Goal: Information Seeking & Learning: Learn about a topic

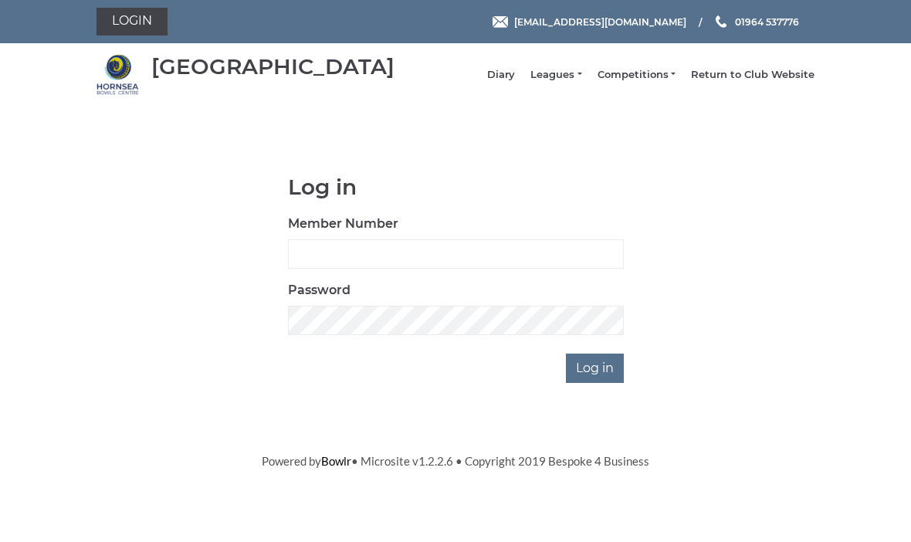
click at [573, 82] on link "Leagues" at bounding box center [555, 75] width 51 height 14
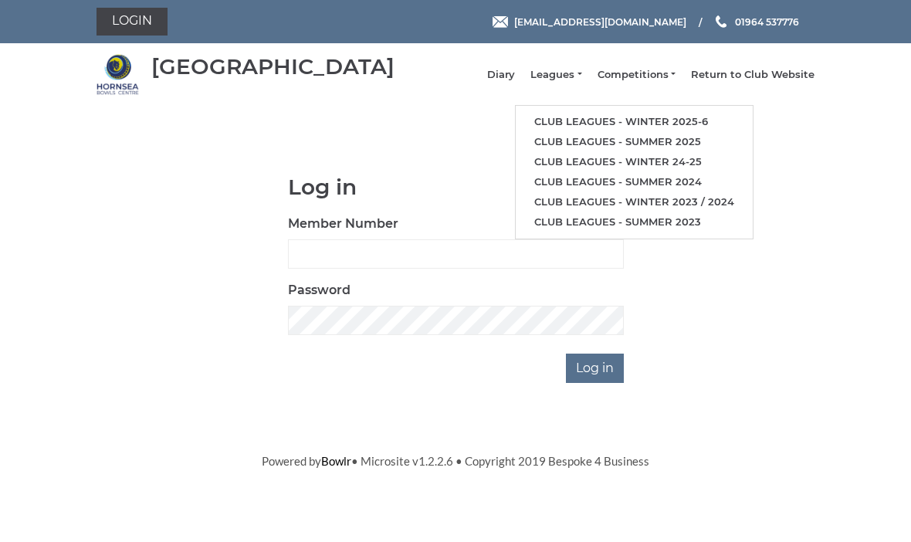
click at [685, 125] on link "Club leagues - Winter 2025-6" at bounding box center [634, 122] width 237 height 20
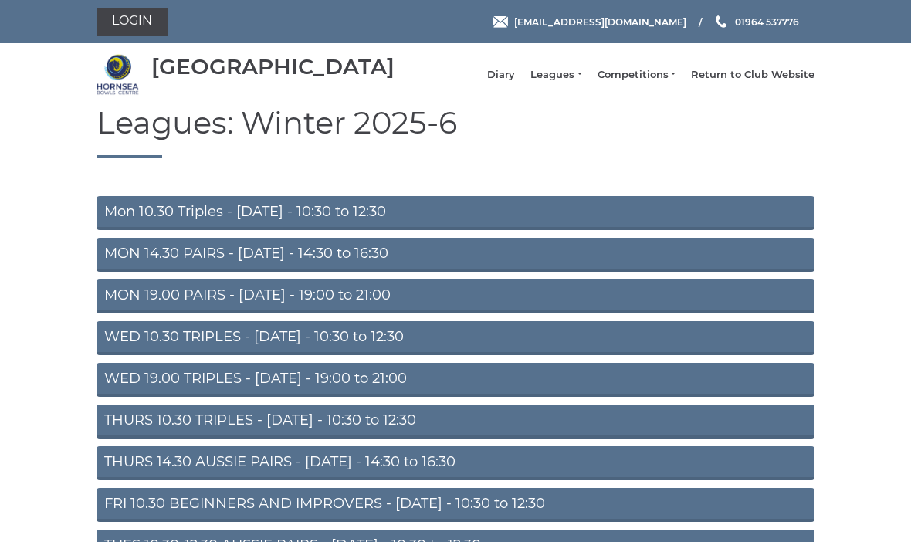
click at [525, 310] on link "MON 19.00 PAIRS - [DATE] - 19:00 to 21:00" at bounding box center [455, 296] width 718 height 34
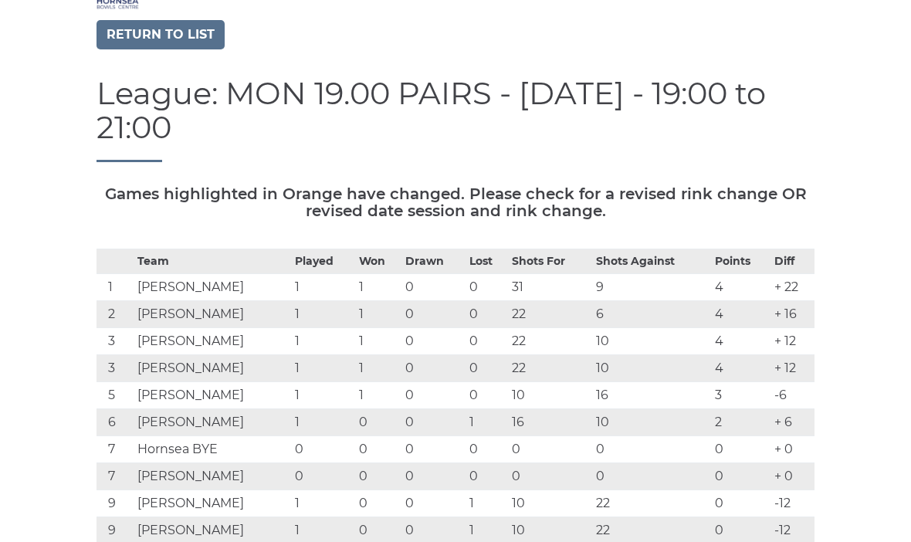
scroll to position [85, 0]
click at [181, 47] on link "Return to list" at bounding box center [160, 35] width 128 height 29
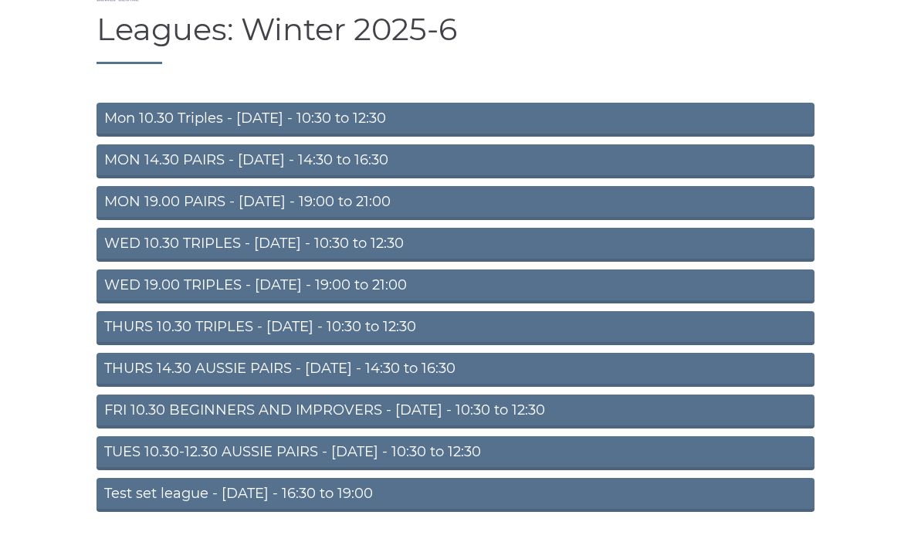
scroll to position [96, 0]
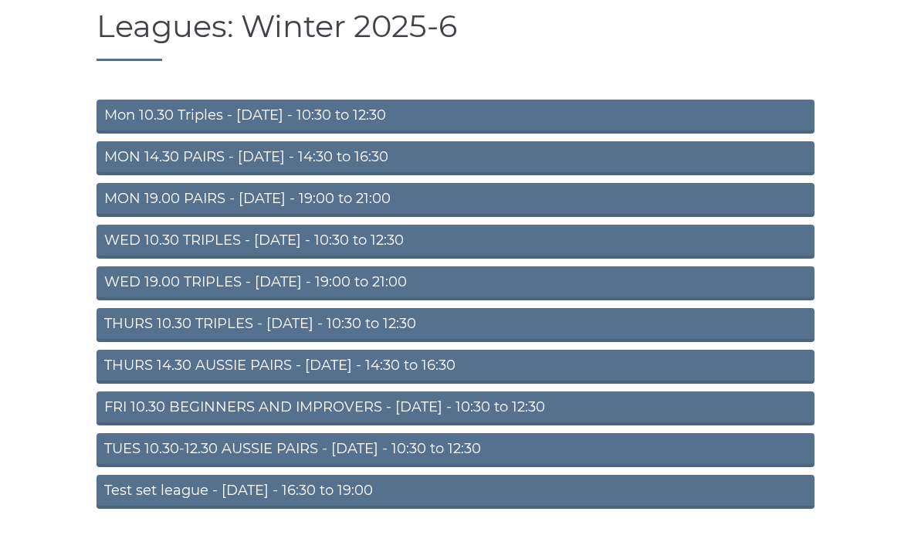
click at [598, 456] on link "TUES 10.30-12.30 AUSSIE PAIRS - Tuesday - 10:30 to 12:30" at bounding box center [455, 450] width 718 height 34
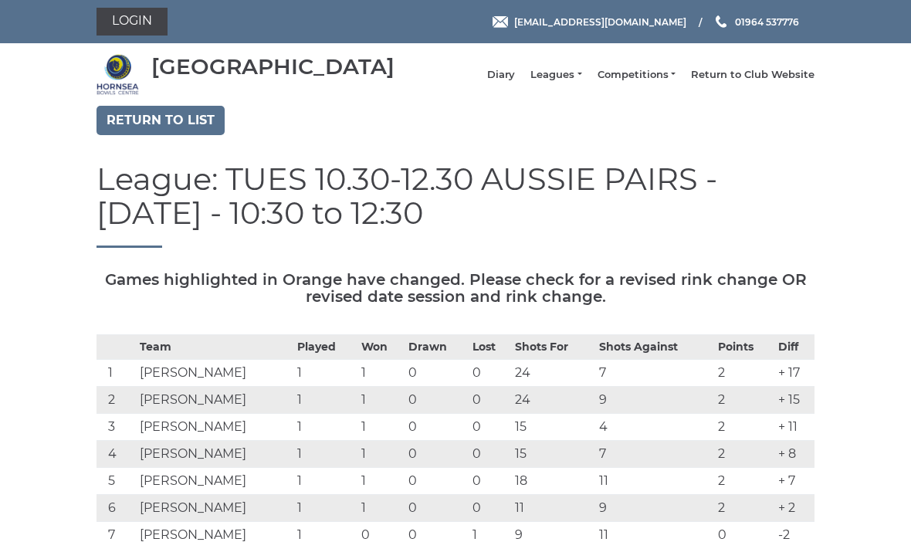
click at [171, 130] on link "Return to list" at bounding box center [160, 120] width 128 height 29
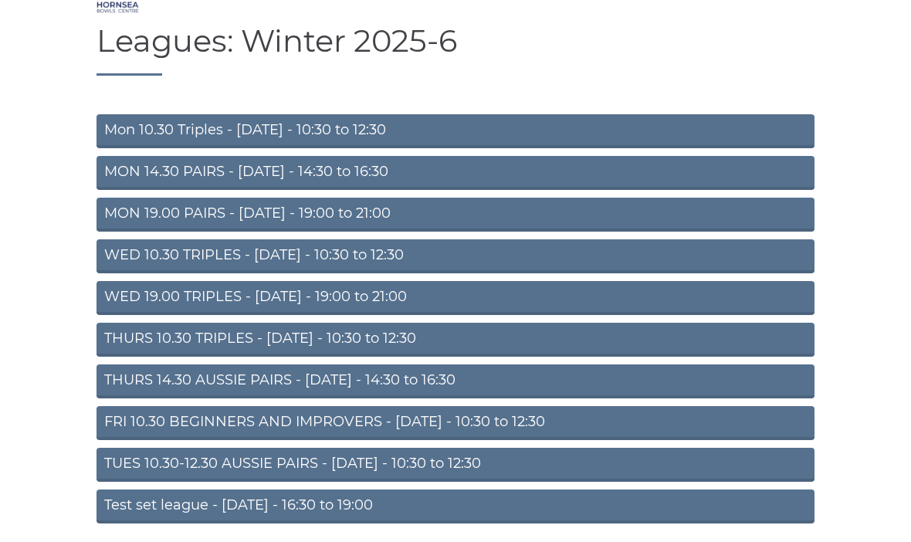
scroll to position [89, 0]
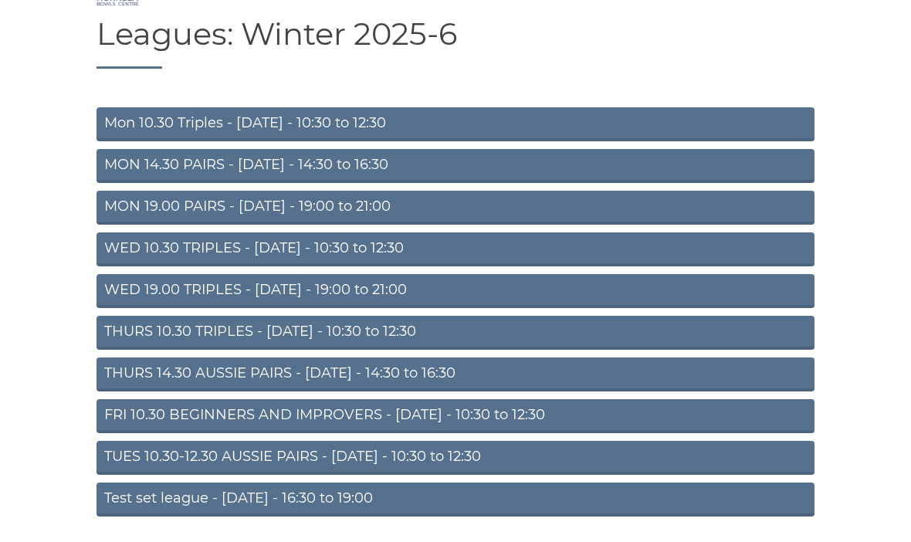
click at [489, 252] on link "WED 10.30 TRIPLES - [DATE] - 10:30 to 12:30" at bounding box center [455, 249] width 718 height 34
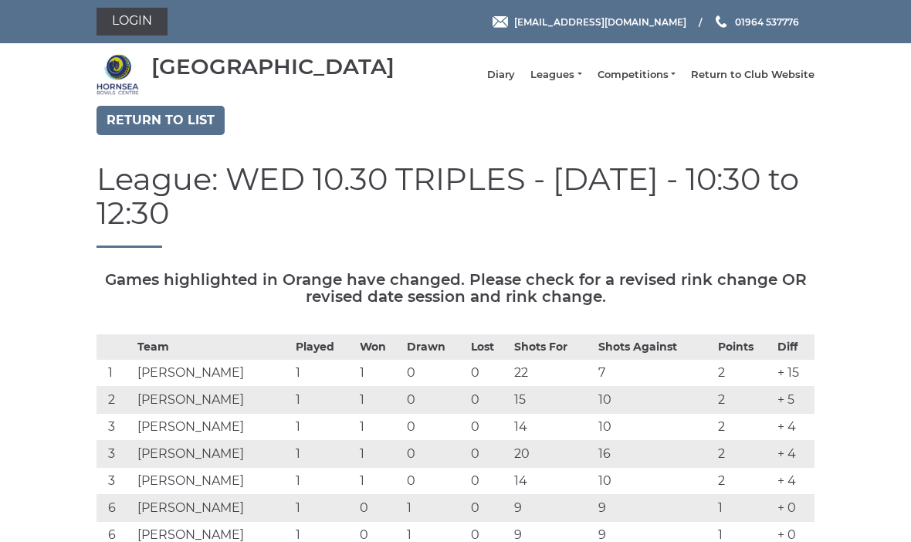
click at [192, 131] on link "Return to list" at bounding box center [160, 120] width 128 height 29
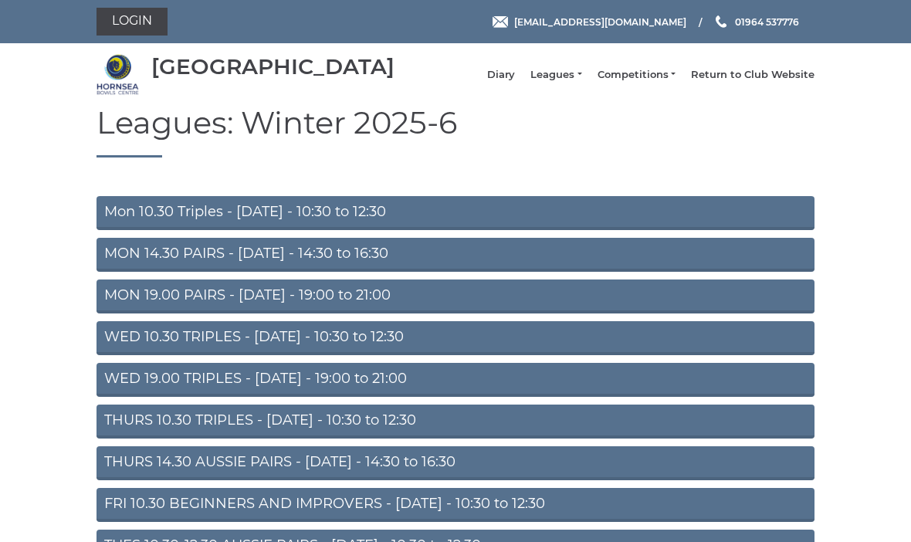
click at [565, 391] on link "WED 19.00 TRIPLES - [DATE] - 19:00 to 21:00" at bounding box center [455, 380] width 718 height 34
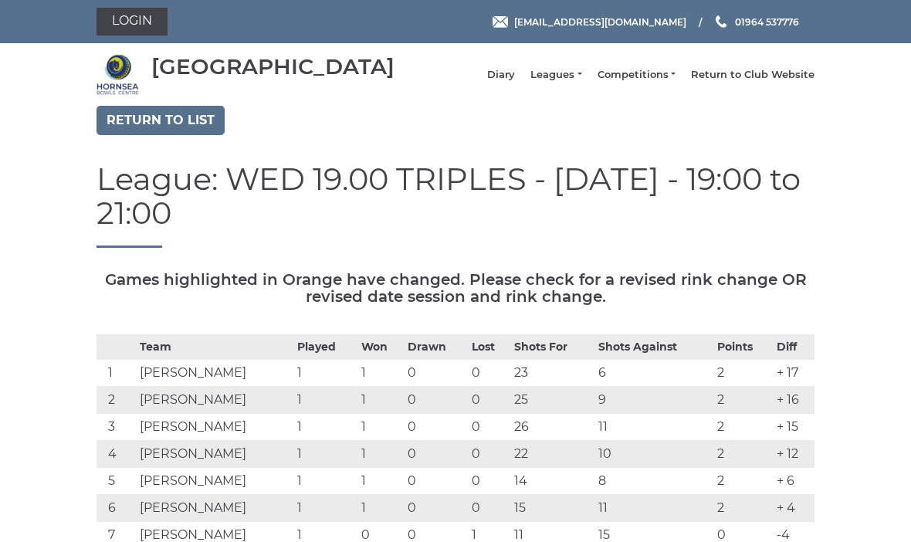
click at [193, 126] on link "Return to list" at bounding box center [160, 120] width 128 height 29
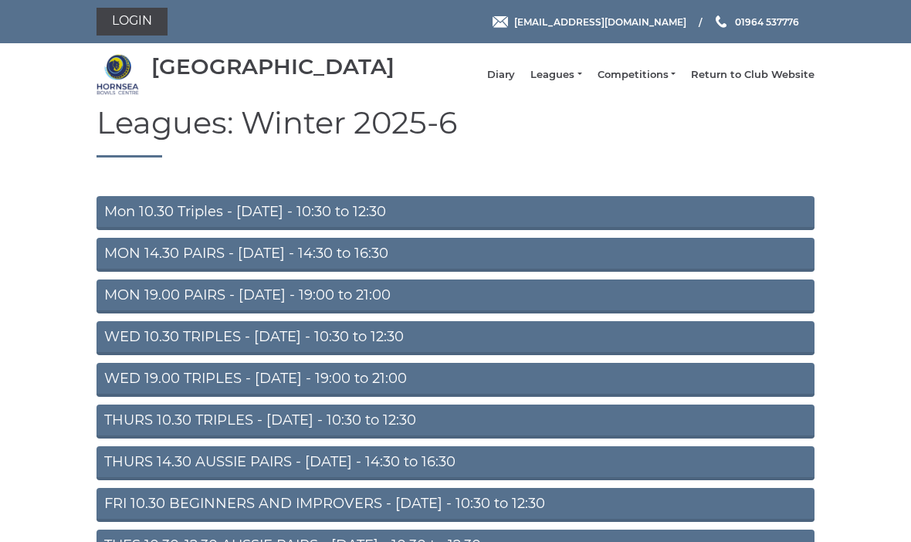
click at [593, 430] on link "THURS 10.30 TRIPLES - Thursday - 10:30 to 12:30" at bounding box center [455, 422] width 718 height 34
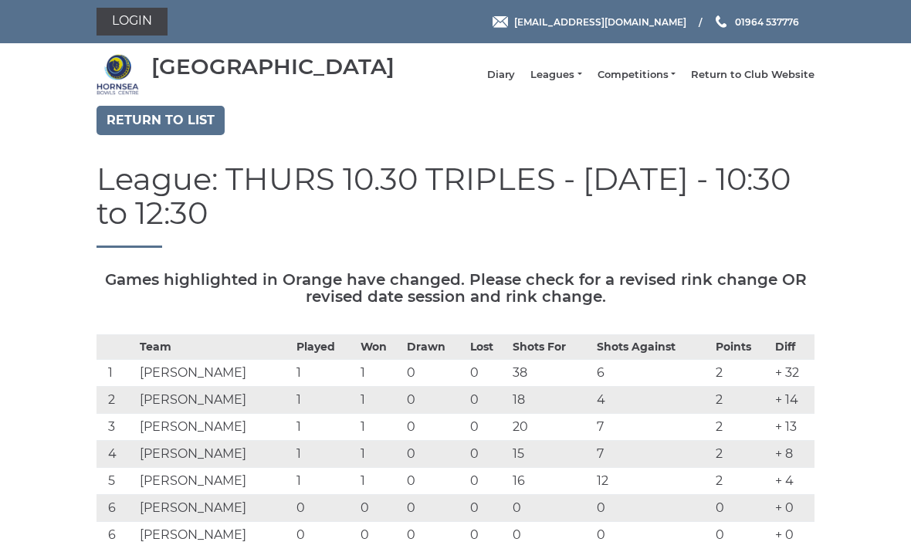
click at [183, 126] on link "Return to list" at bounding box center [160, 120] width 128 height 29
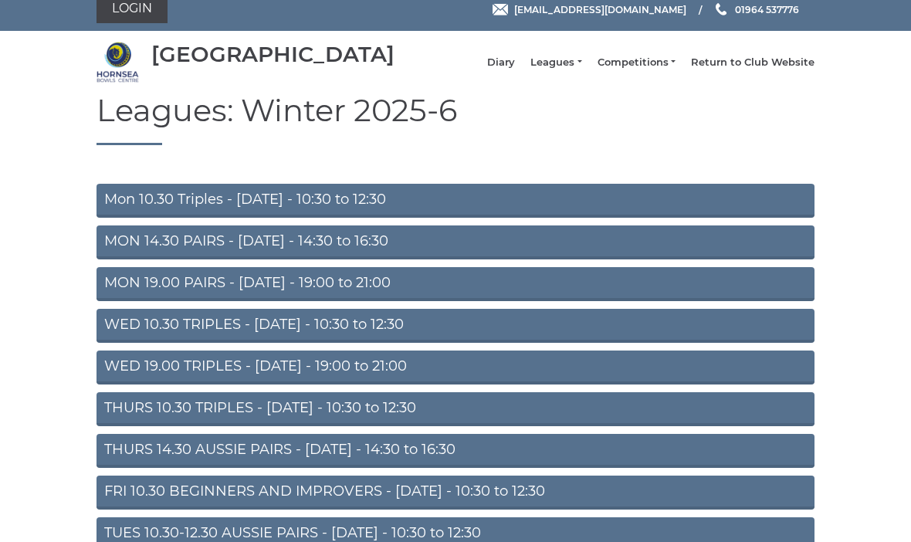
scroll to position [12, 0]
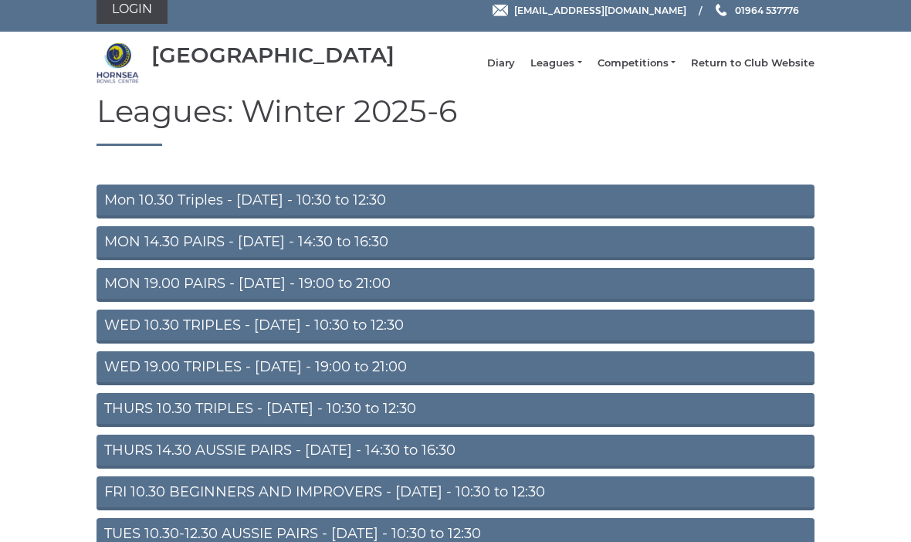
click at [638, 464] on link "THURS 14.30 AUSSIE PAIRS - [DATE] - 14:30 to 16:30" at bounding box center [455, 452] width 718 height 34
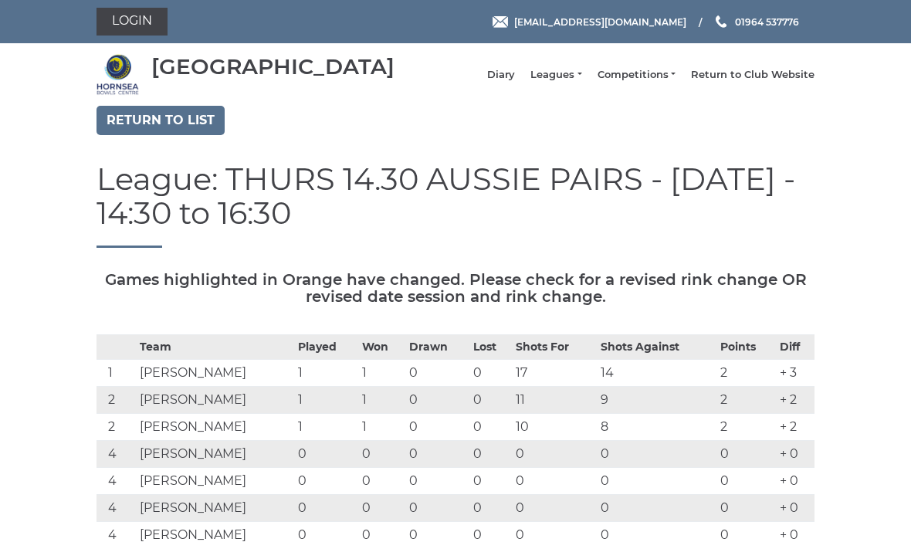
click at [171, 135] on link "Return to list" at bounding box center [160, 120] width 128 height 29
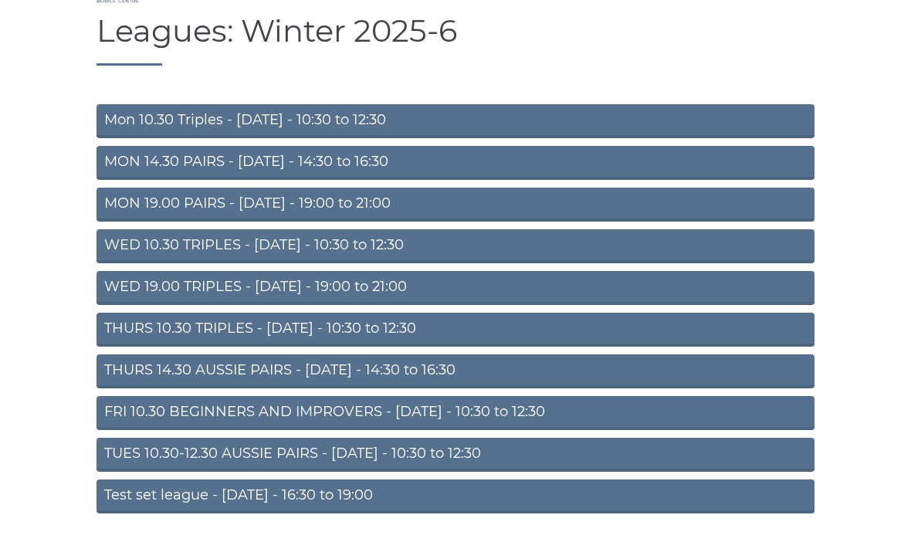
scroll to position [96, 0]
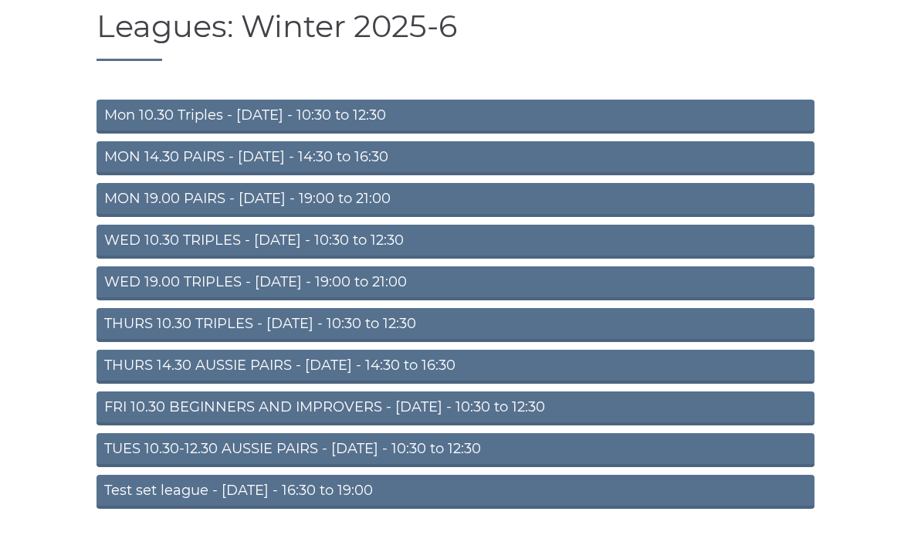
click at [679, 425] on link "FRI 10.30 BEGINNERS AND IMPROVERS - [DATE] - 10:30 to 12:30" at bounding box center [455, 408] width 718 height 34
click at [652, 391] on link "FRI 10.30 BEGINNERS AND IMPROVERS - [DATE] - 10:30 to 12:30" at bounding box center [455, 408] width 718 height 34
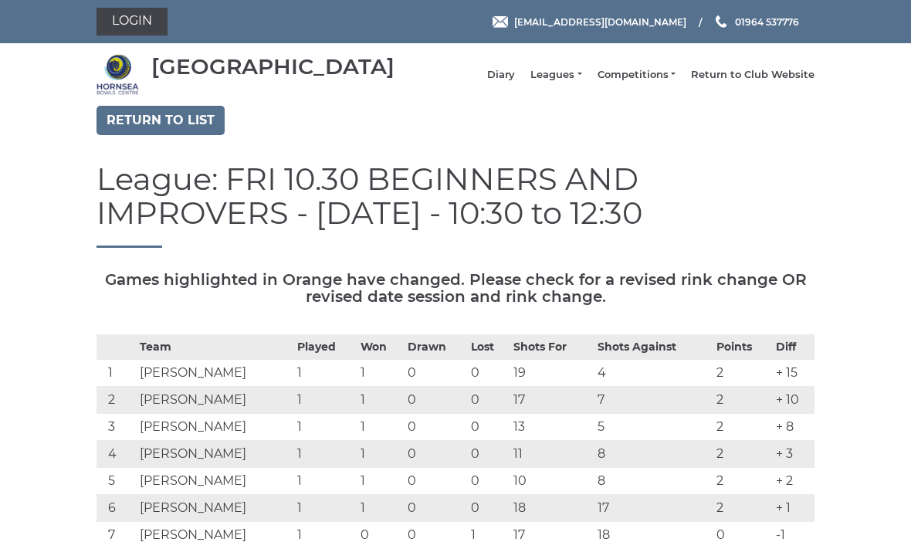
click at [129, 135] on link "Return to list" at bounding box center [160, 120] width 128 height 29
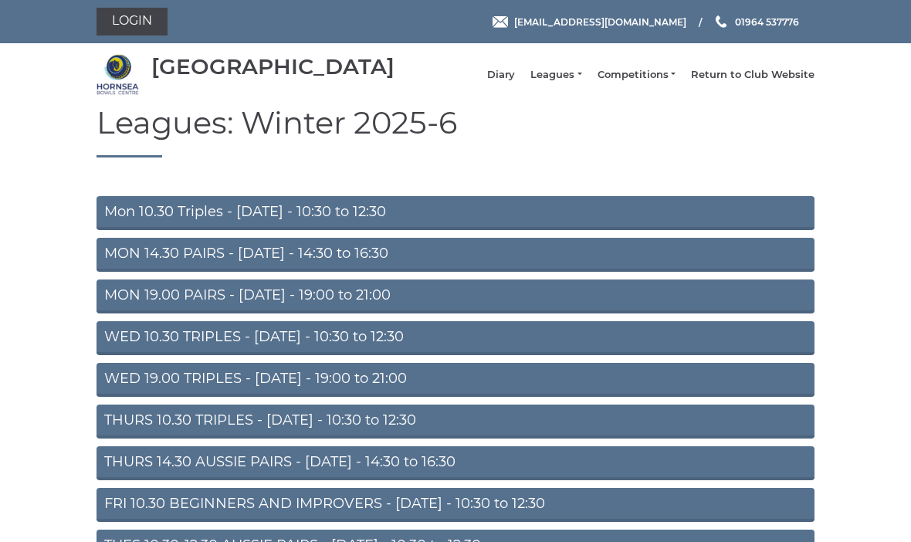
click at [774, 80] on link "Return to Club Website" at bounding box center [753, 75] width 124 height 14
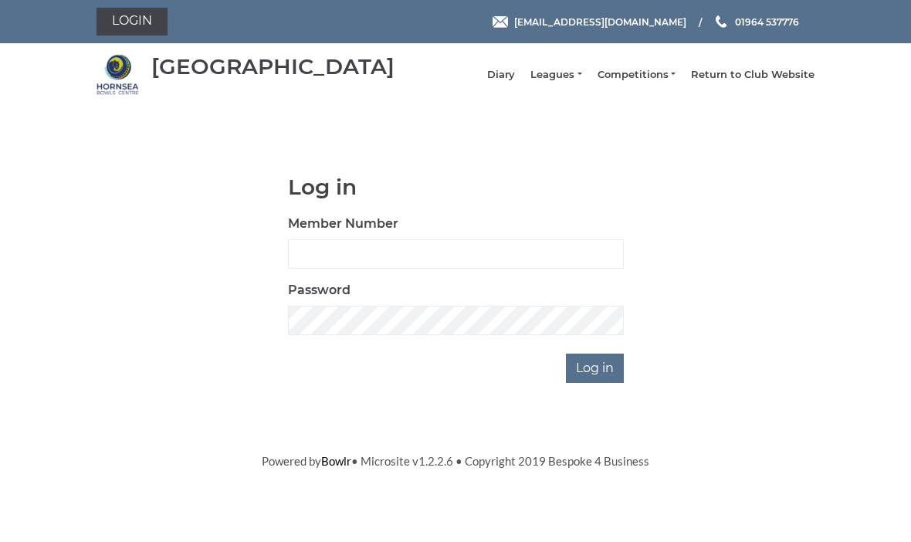
click at [566, 77] on link "Leagues" at bounding box center [555, 75] width 51 height 14
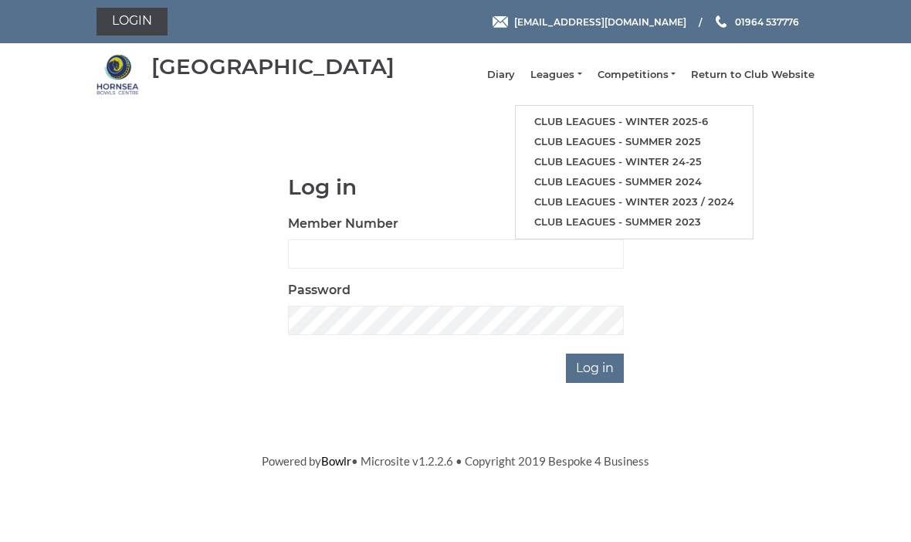
click at [711, 124] on link "Club leagues - Winter 2025-6" at bounding box center [634, 122] width 237 height 20
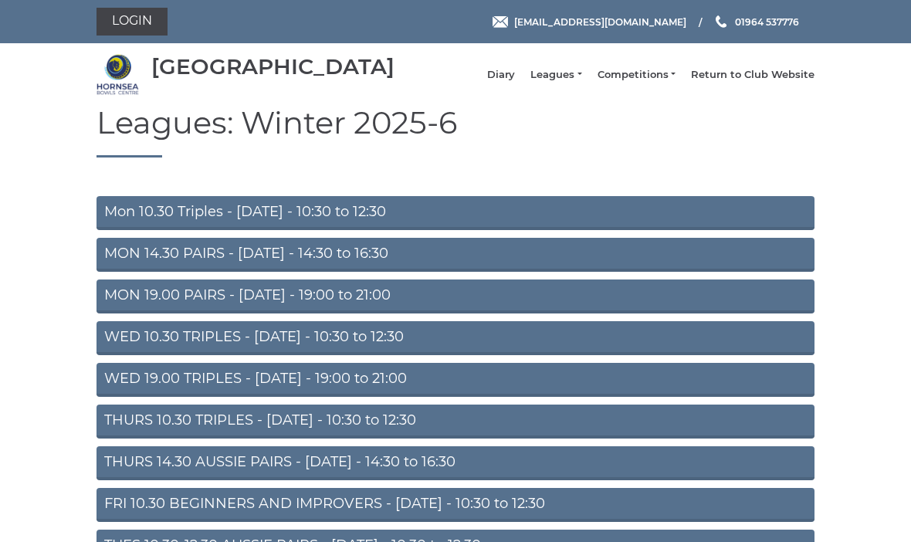
click at [524, 259] on link "MON 14.30 PAIRS - Monday - 14:30 to 16:30" at bounding box center [455, 255] width 718 height 34
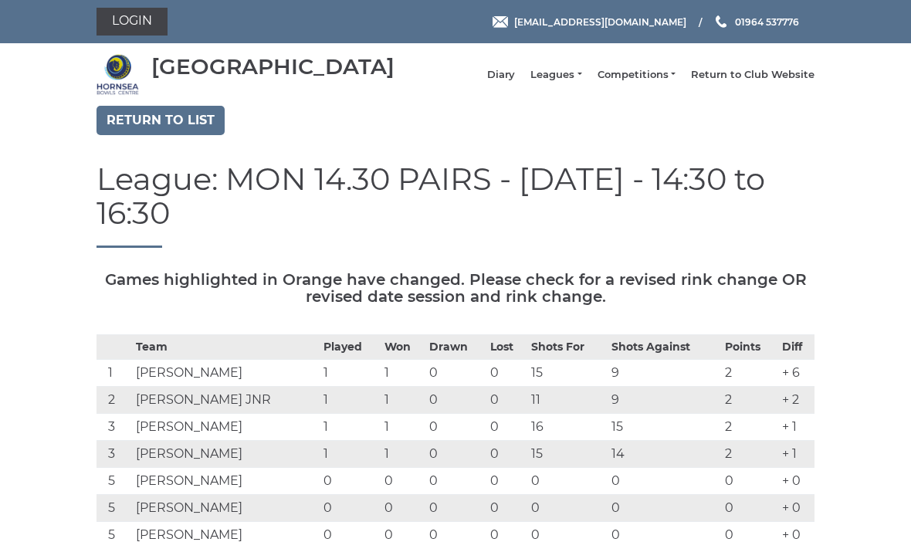
click at [650, 76] on link "Competitions" at bounding box center [637, 75] width 78 height 14
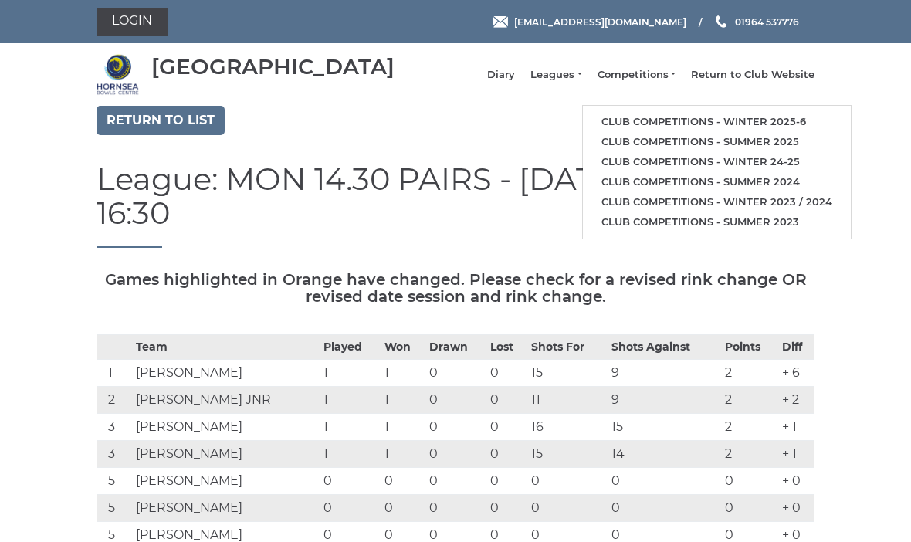
click at [767, 124] on link "Club competitions - Winter 2025-6" at bounding box center [717, 122] width 268 height 20
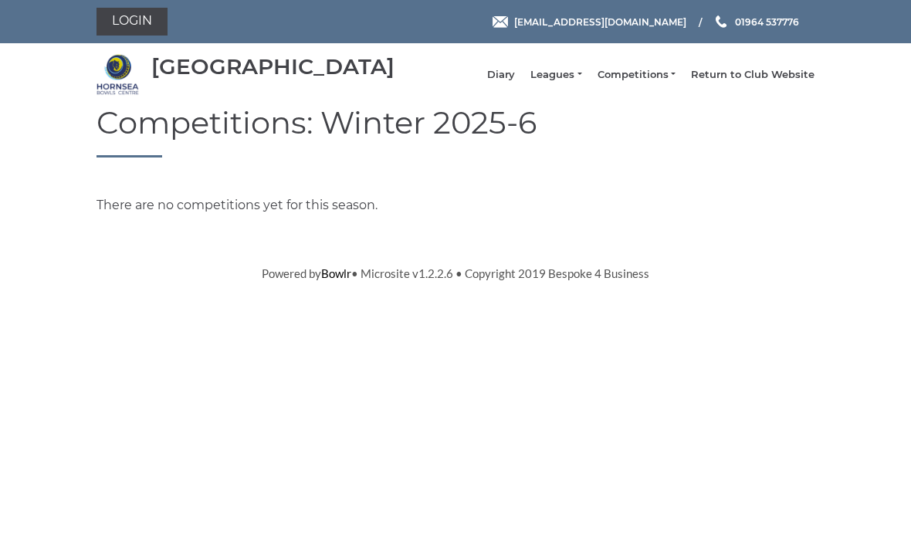
click at [757, 77] on link "Return to Club Website" at bounding box center [753, 75] width 124 height 14
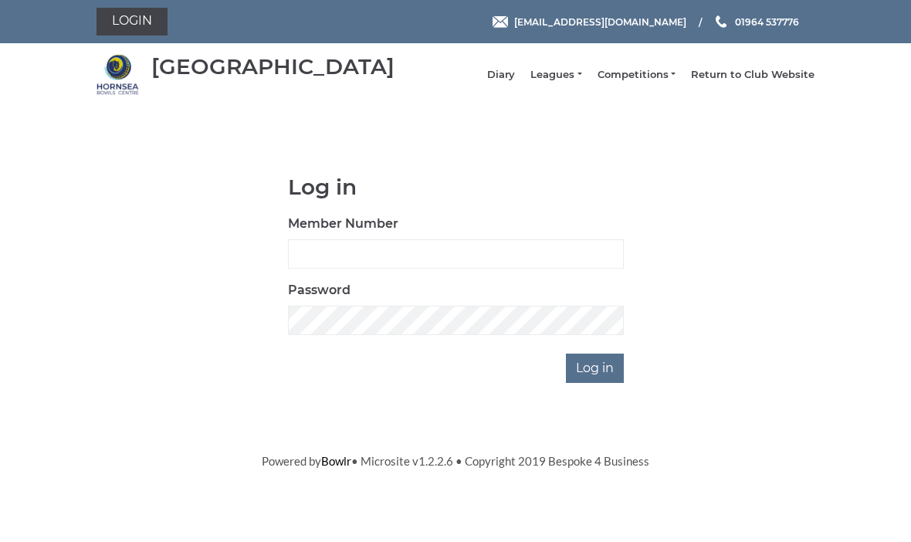
click at [577, 76] on link "Leagues" at bounding box center [555, 75] width 51 height 14
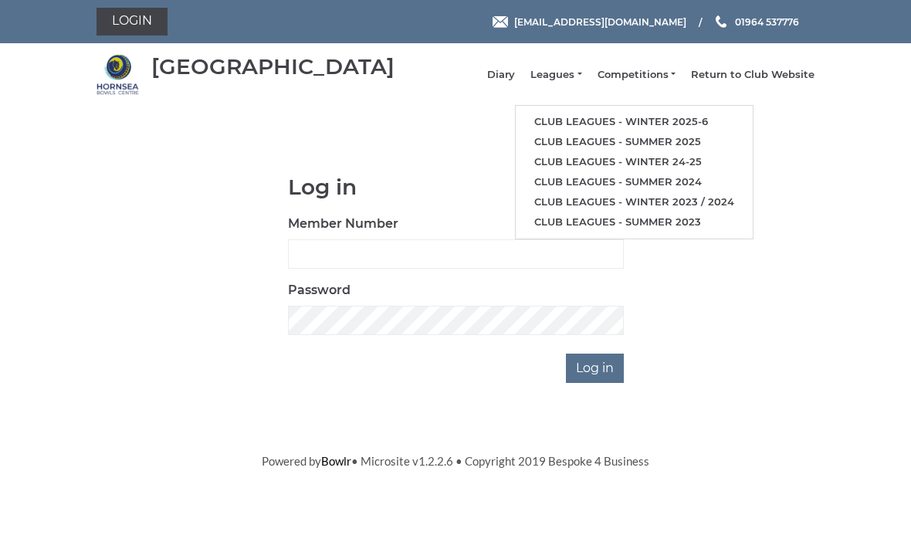
click at [696, 127] on link "Club leagues - Winter 2025-6" at bounding box center [634, 122] width 237 height 20
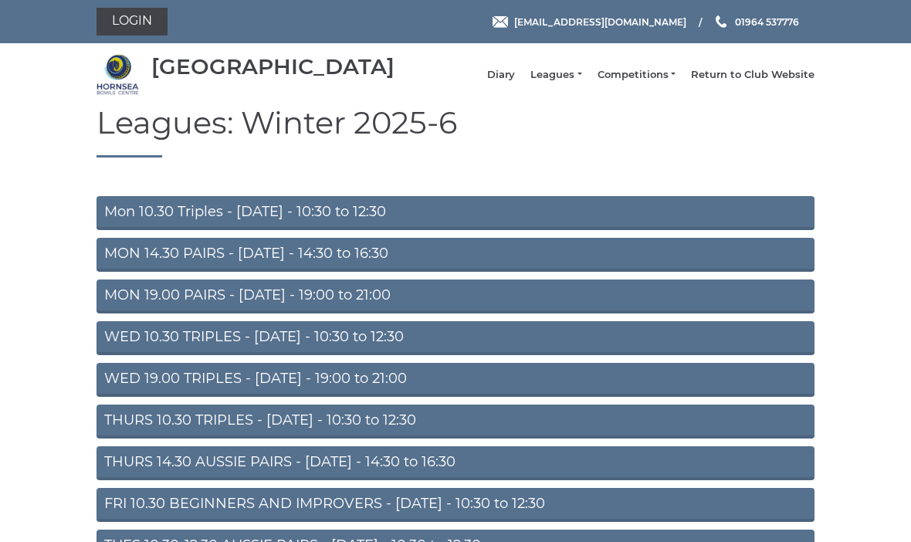
click at [486, 272] on link "MON 14.30 PAIRS - [DATE] - 14:30 to 16:30" at bounding box center [455, 255] width 718 height 34
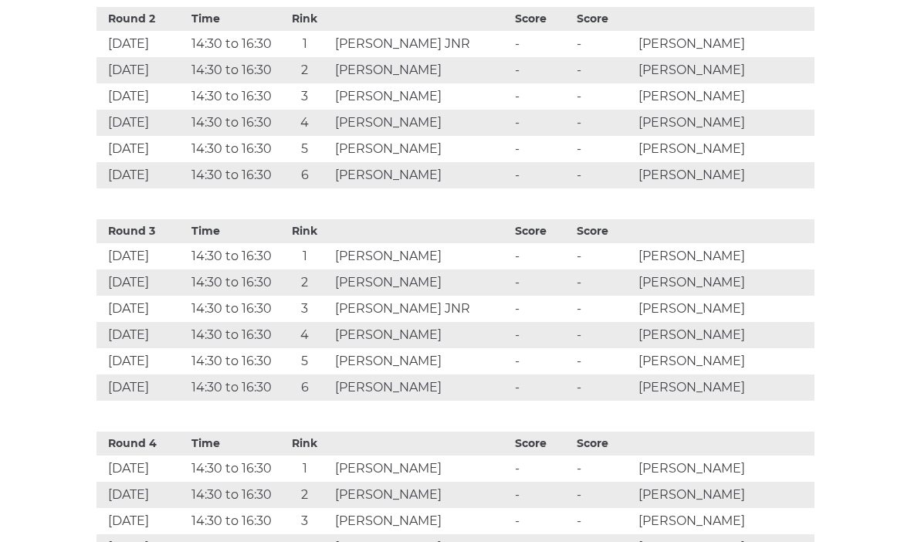
scroll to position [1037, 0]
